Goal: Task Accomplishment & Management: Use online tool/utility

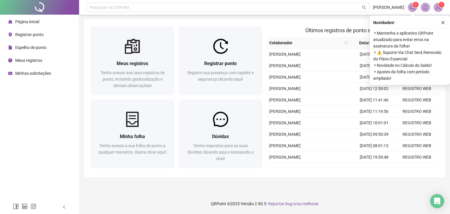
click at [237, 48] on div at bounding box center [221, 46] width 84 height 15
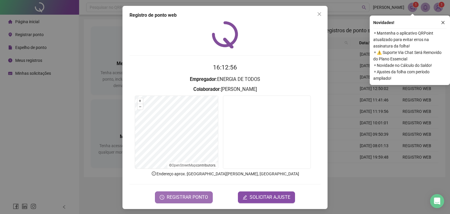
click at [189, 194] on span "REGISTRAR PONTO" at bounding box center [187, 197] width 41 height 7
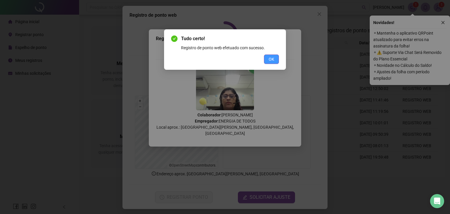
click at [272, 58] on span "OK" at bounding box center [272, 59] width 6 height 6
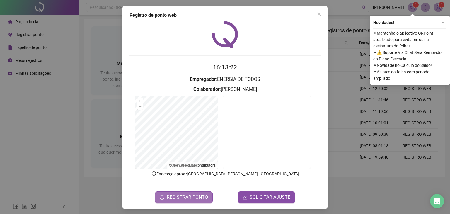
click at [184, 198] on span "REGISTRAR PONTO" at bounding box center [187, 197] width 41 height 7
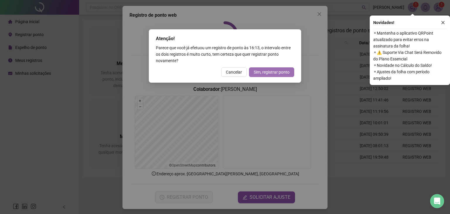
click at [267, 74] on span "Sim, registrar ponto" at bounding box center [272, 72] width 36 height 6
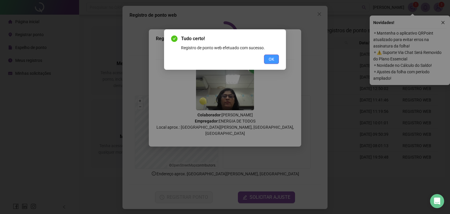
click at [270, 62] on span "OK" at bounding box center [272, 59] width 6 height 6
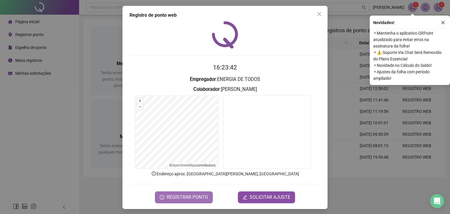
click at [189, 194] on span "REGISTRAR PONTO" at bounding box center [187, 197] width 41 height 7
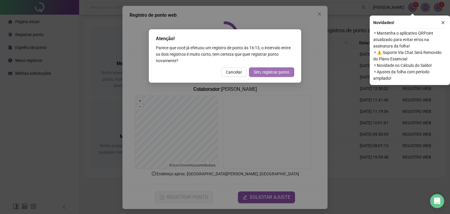
click at [272, 73] on span "Sim, registrar ponto" at bounding box center [272, 72] width 36 height 6
